Goal: Find contact information: Find contact information

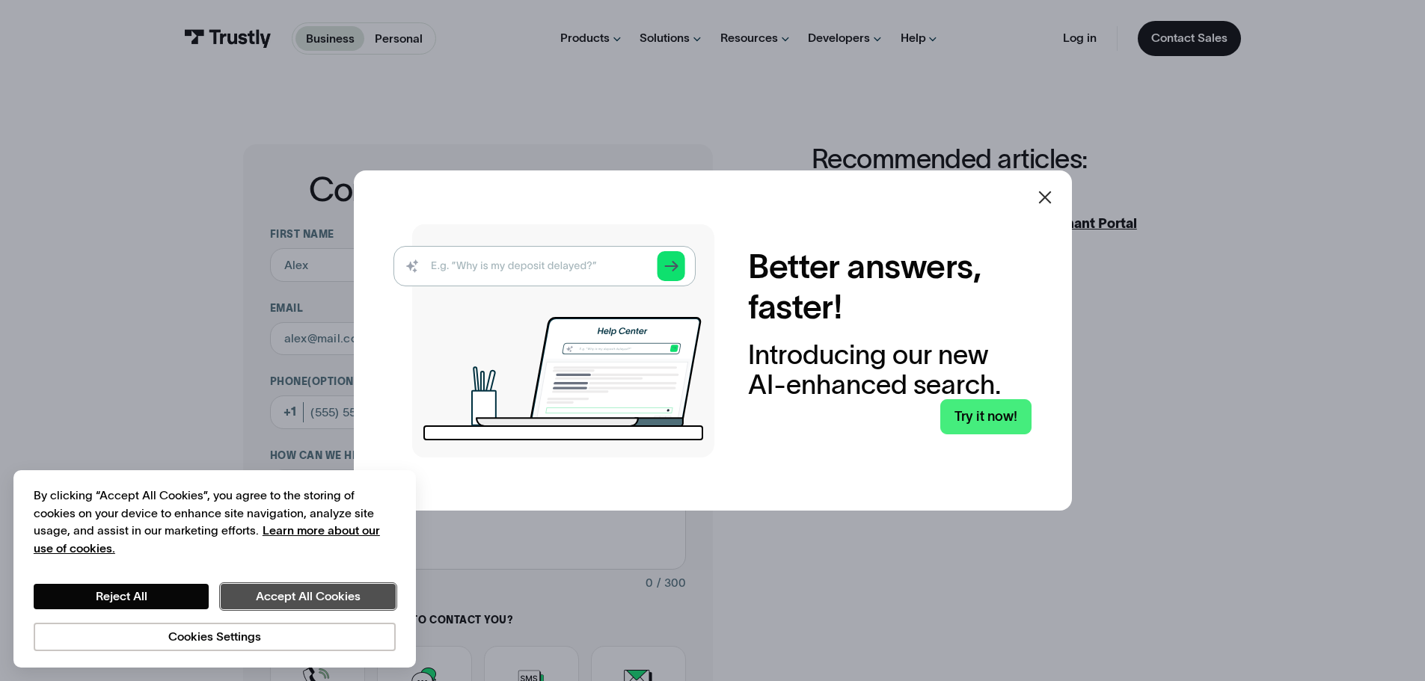
click at [287, 601] on button "Accept All Cookies" at bounding box center [308, 596] width 175 height 25
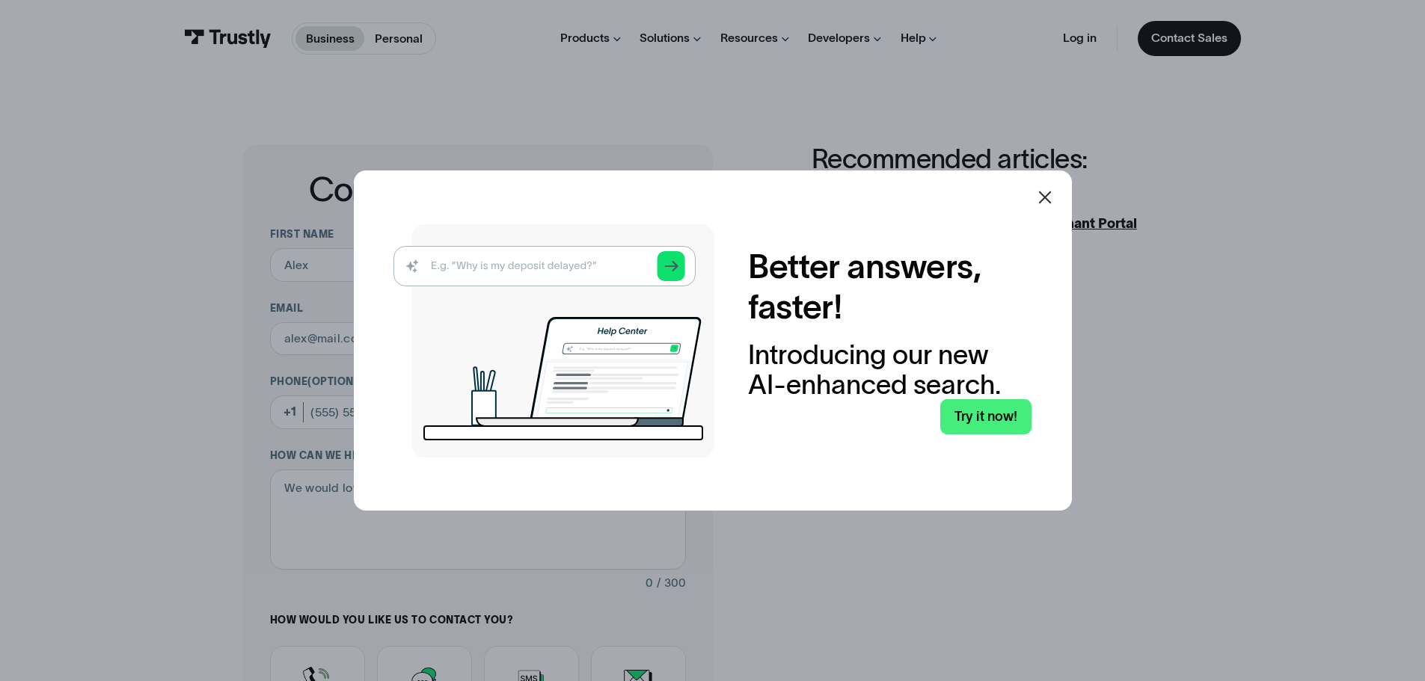
click at [1052, 197] on icon at bounding box center [1045, 197] width 18 height 18
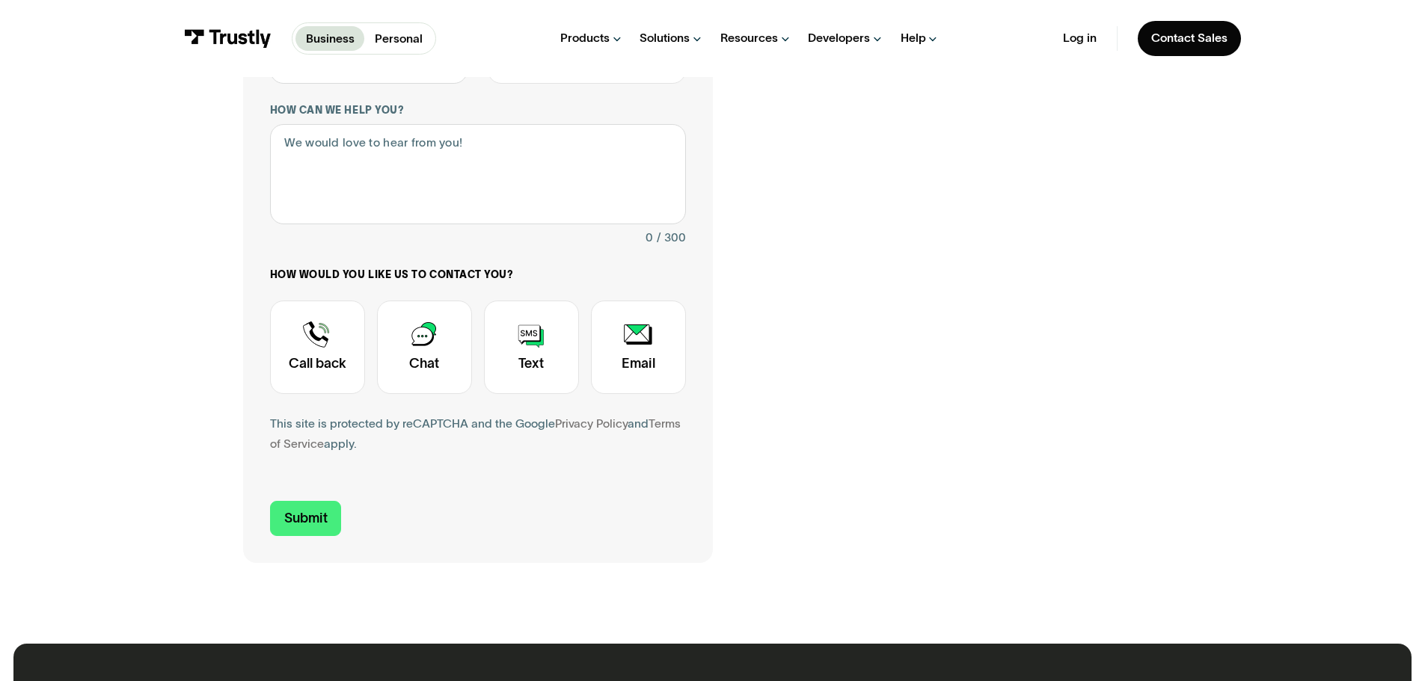
scroll to position [374, 0]
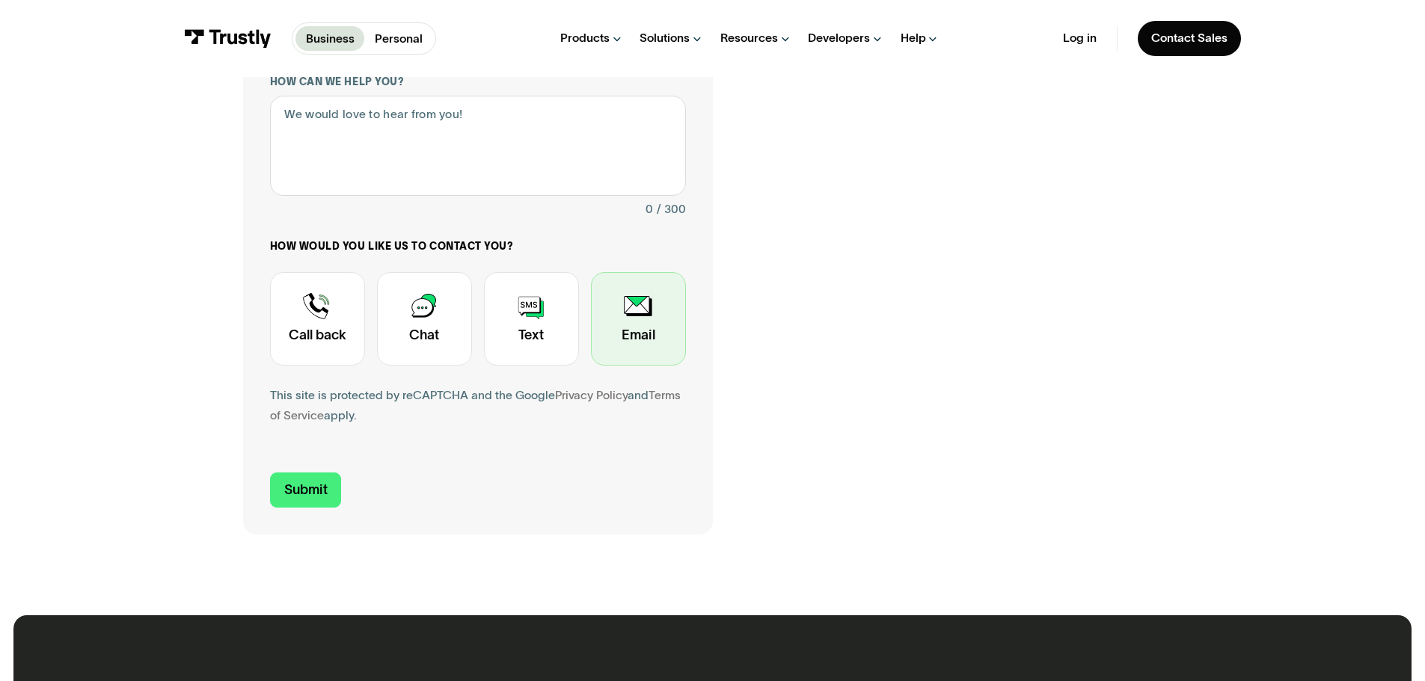
click at [650, 315] on div "Contact Trustly Support" at bounding box center [638, 318] width 95 height 93
click at [645, 313] on div "Contact Trustly Support" at bounding box center [638, 318] width 95 height 93
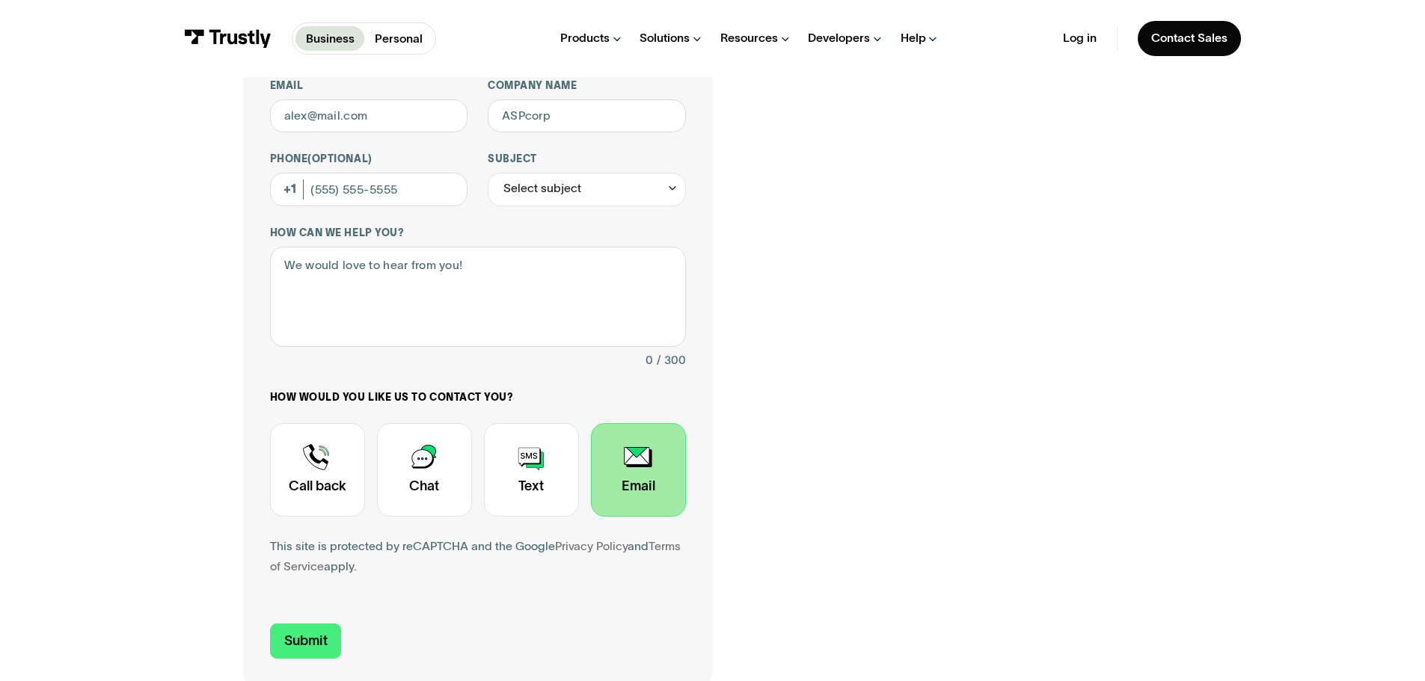
scroll to position [299, 0]
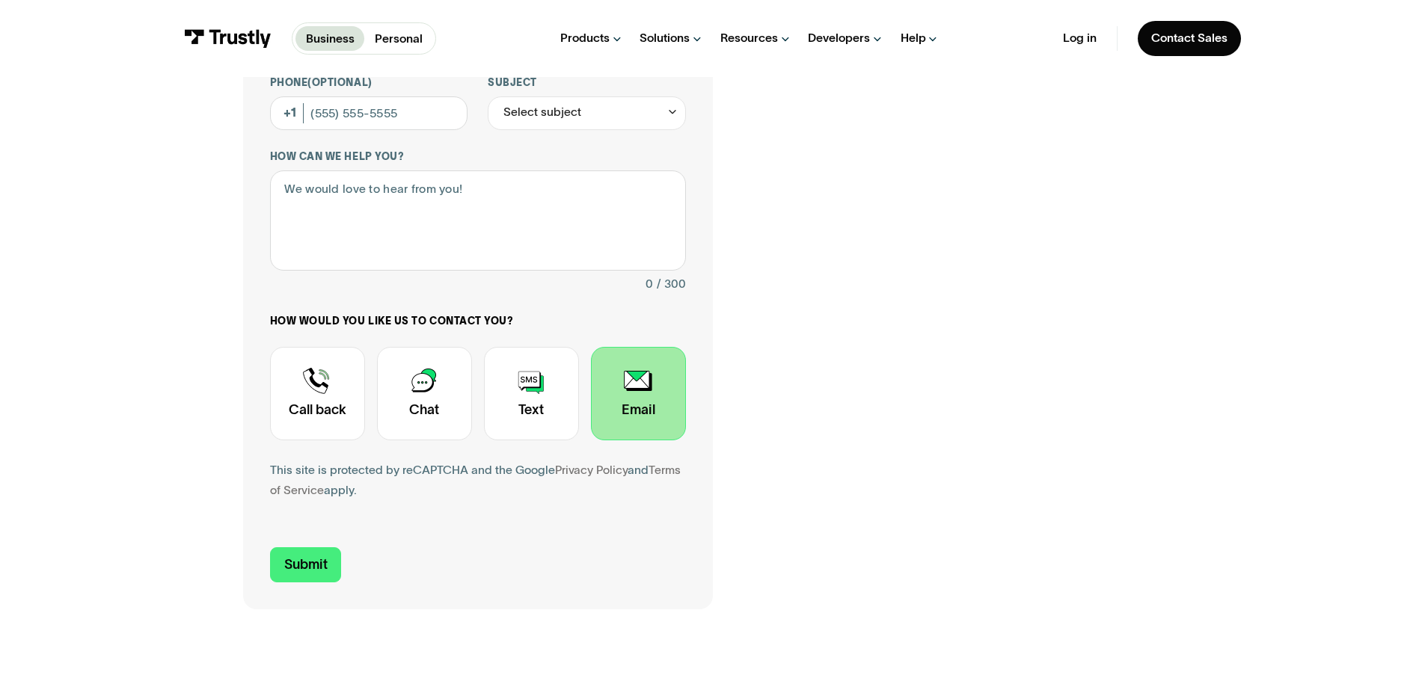
click at [648, 383] on div "Contact Trustly Support" at bounding box center [638, 393] width 95 height 93
click at [324, 415] on div "Contact Trustly Support" at bounding box center [317, 393] width 95 height 93
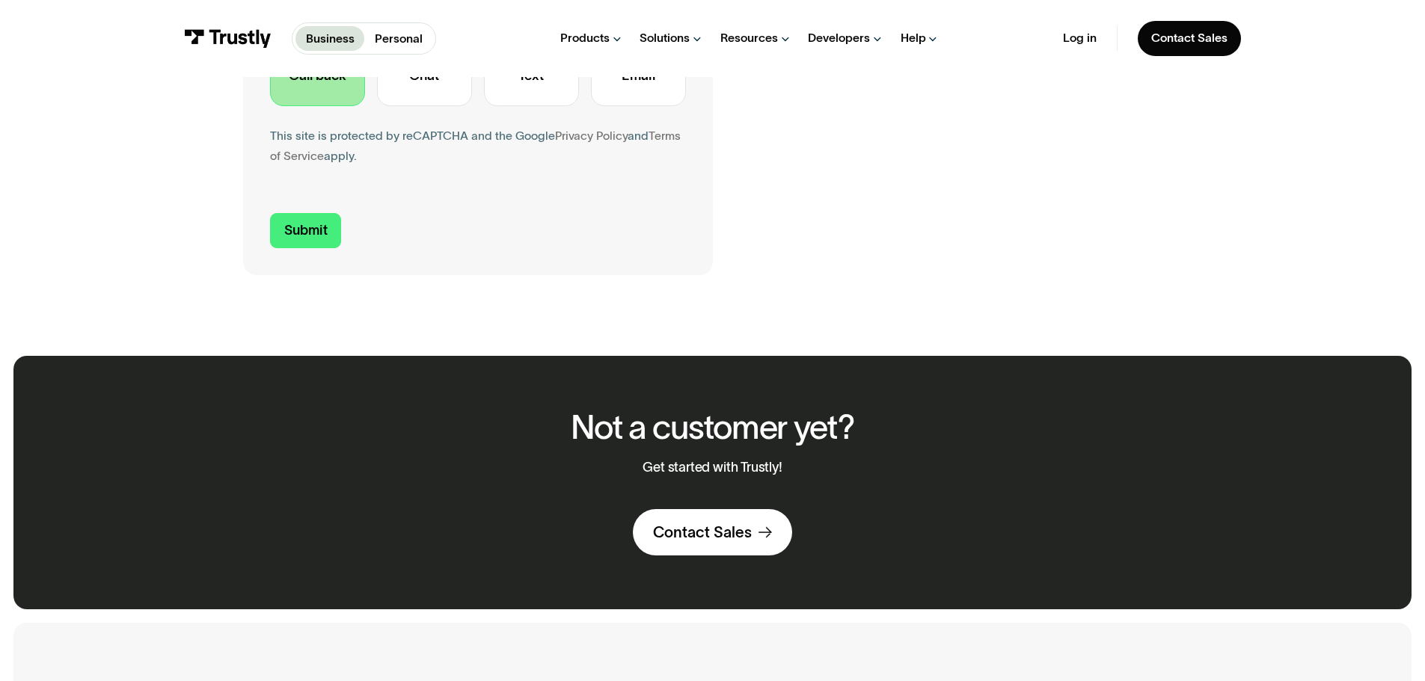
scroll to position [449, 0]
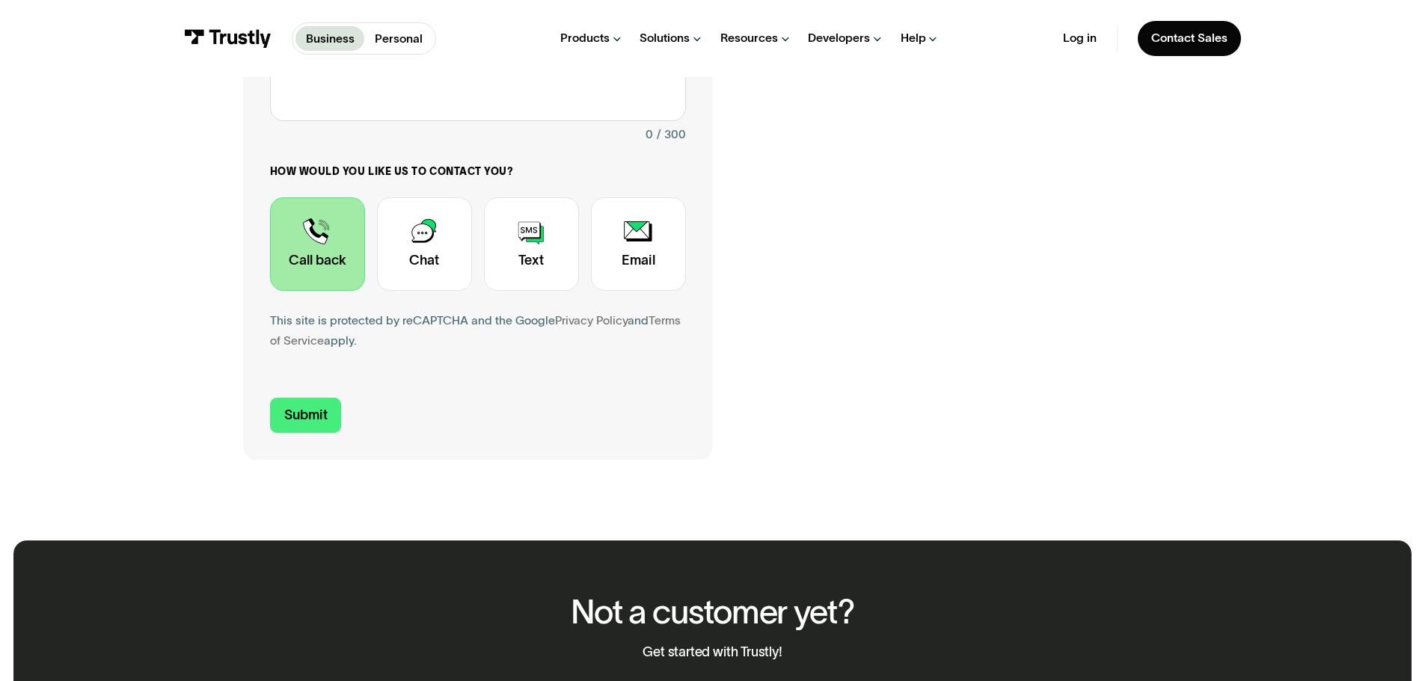
click at [1184, 58] on div "Log in Contact Sales Business Personal Products Open Banking Payments Trustly P…" at bounding box center [1152, 38] width 178 height 77
click at [1182, 49] on link "Contact Sales" at bounding box center [1188, 38] width 103 height 35
